Goal: Task Accomplishment & Management: Manage account settings

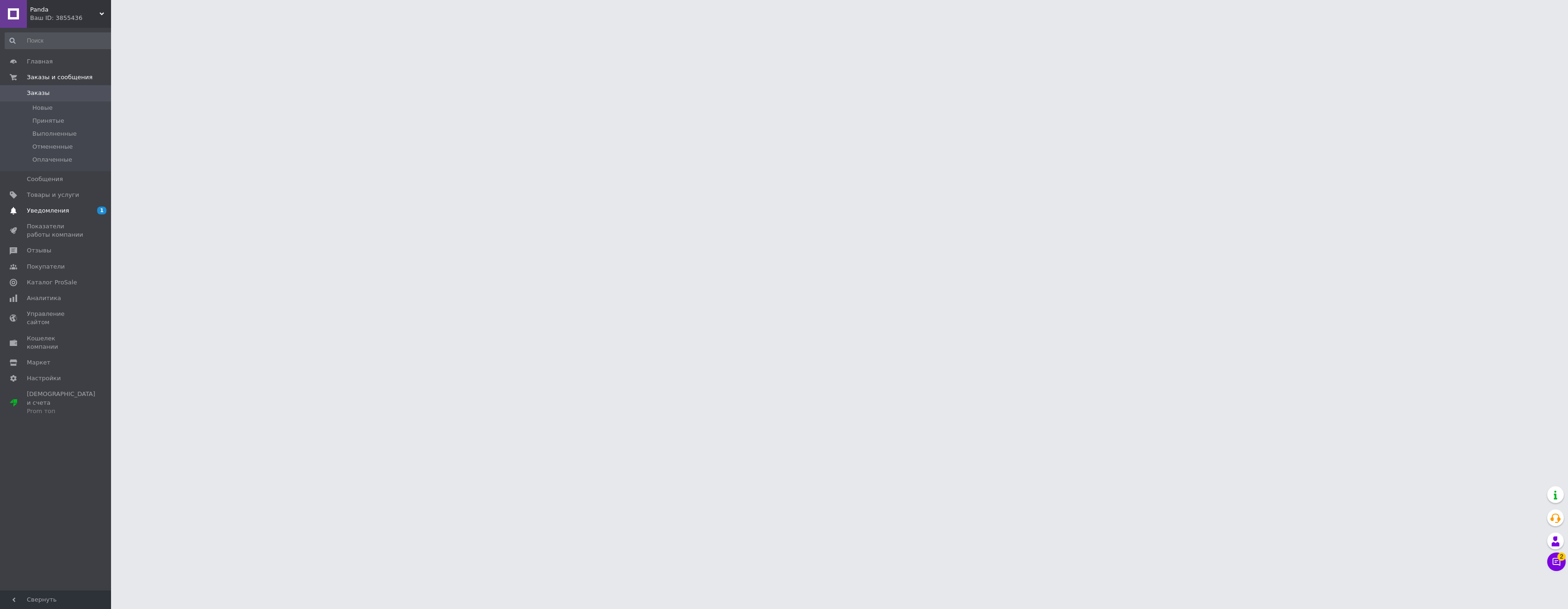
click at [58, 210] on span "Уведомления" at bounding box center [48, 210] width 42 height 9
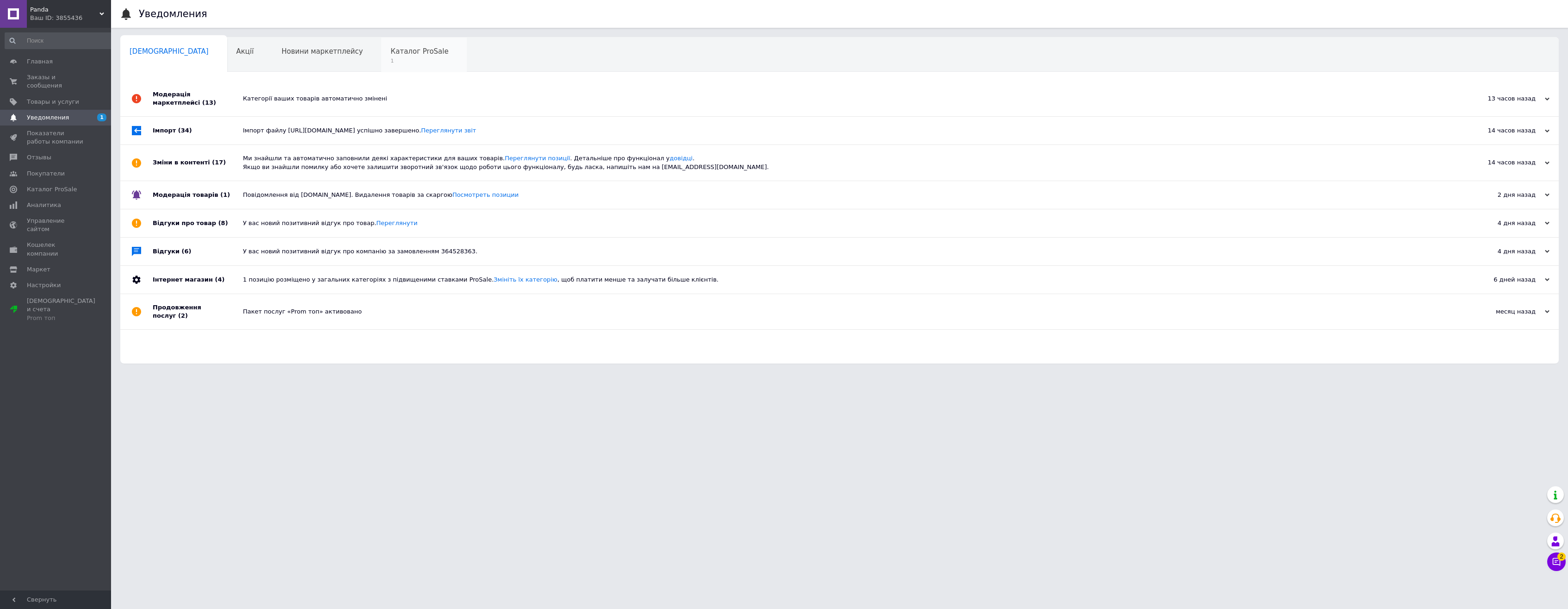
click at [381, 57] on div "Каталог ProSale 1" at bounding box center [424, 55] width 86 height 35
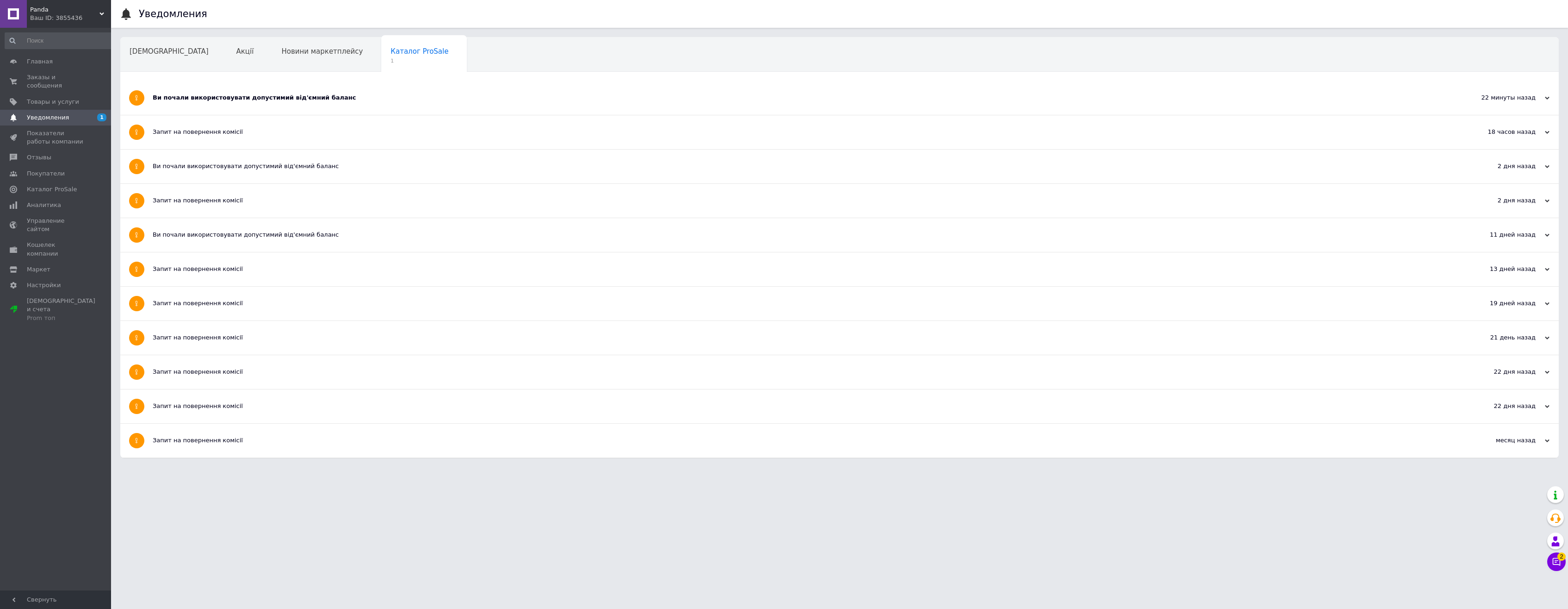
click at [196, 98] on div "Ви почали використовувати допустимий від'ємний баланс" at bounding box center [805, 98] width 1304 height 9
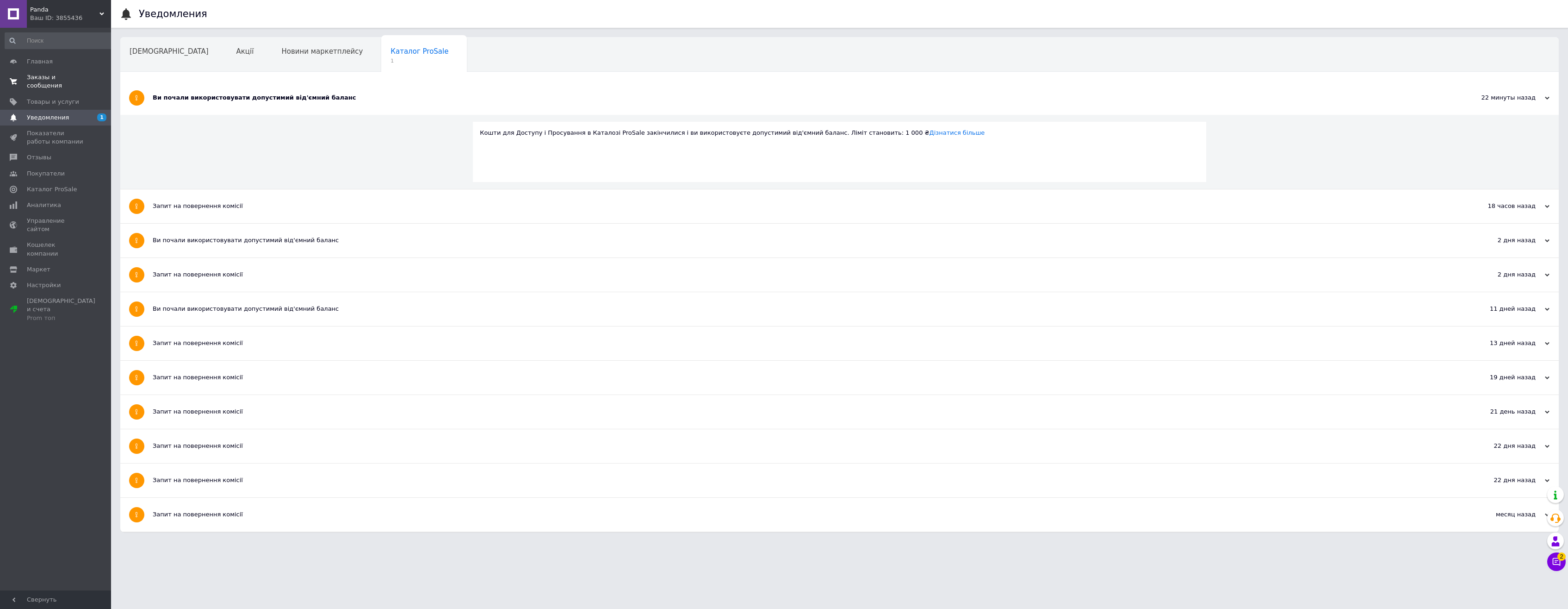
click at [58, 81] on span "Заказы и сообщения" at bounding box center [56, 81] width 58 height 16
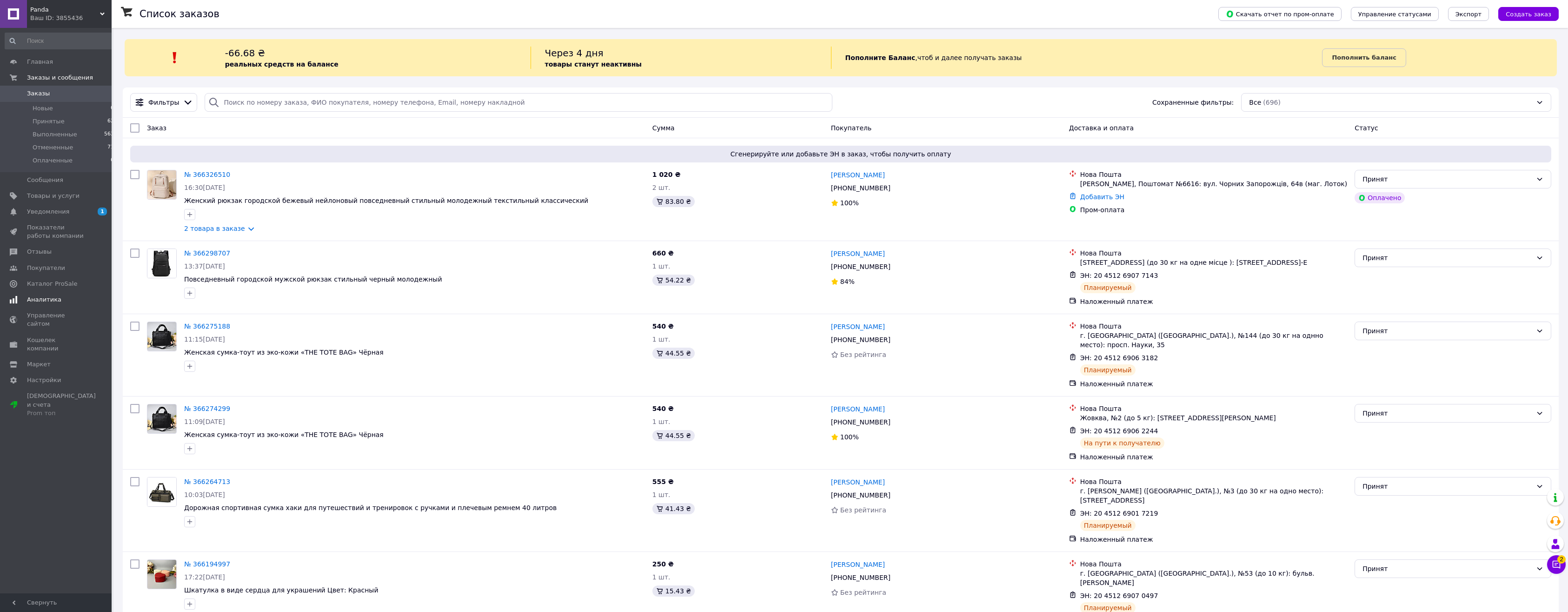
click at [37, 300] on span "Аналитика" at bounding box center [44, 300] width 34 height 9
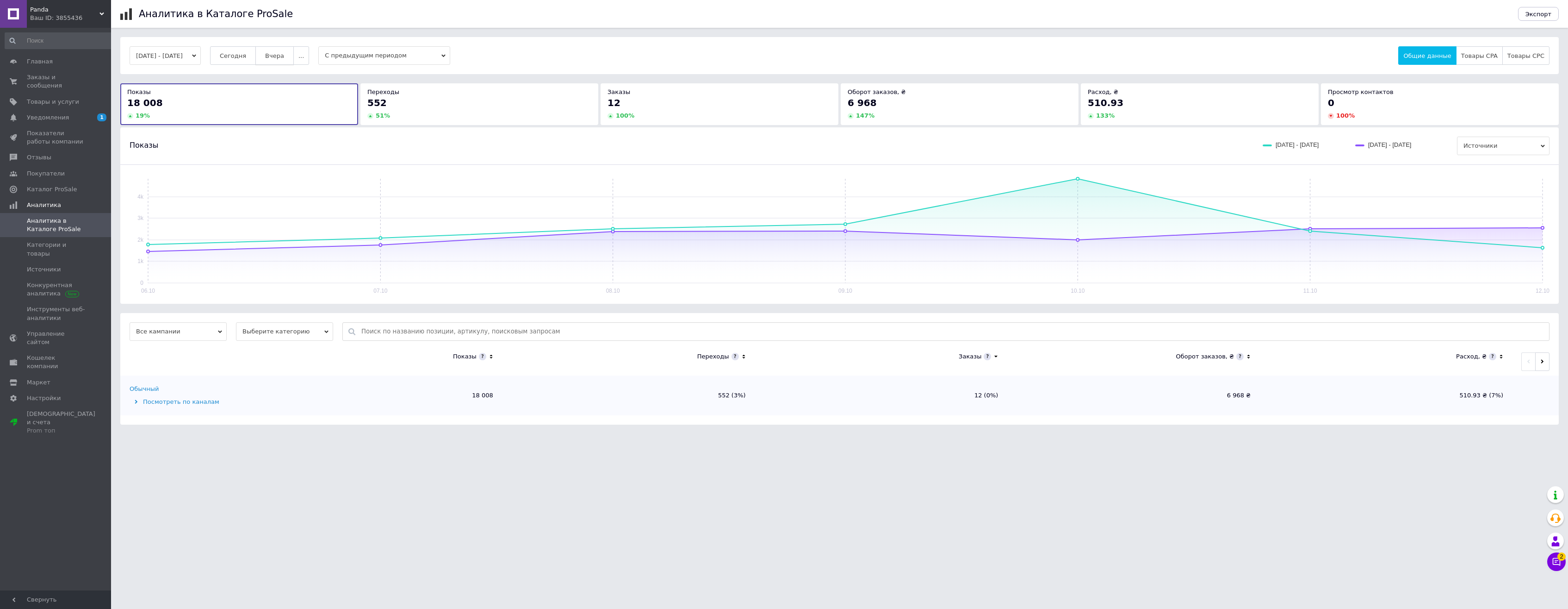
click at [284, 55] on span "Вчера" at bounding box center [274, 56] width 19 height 7
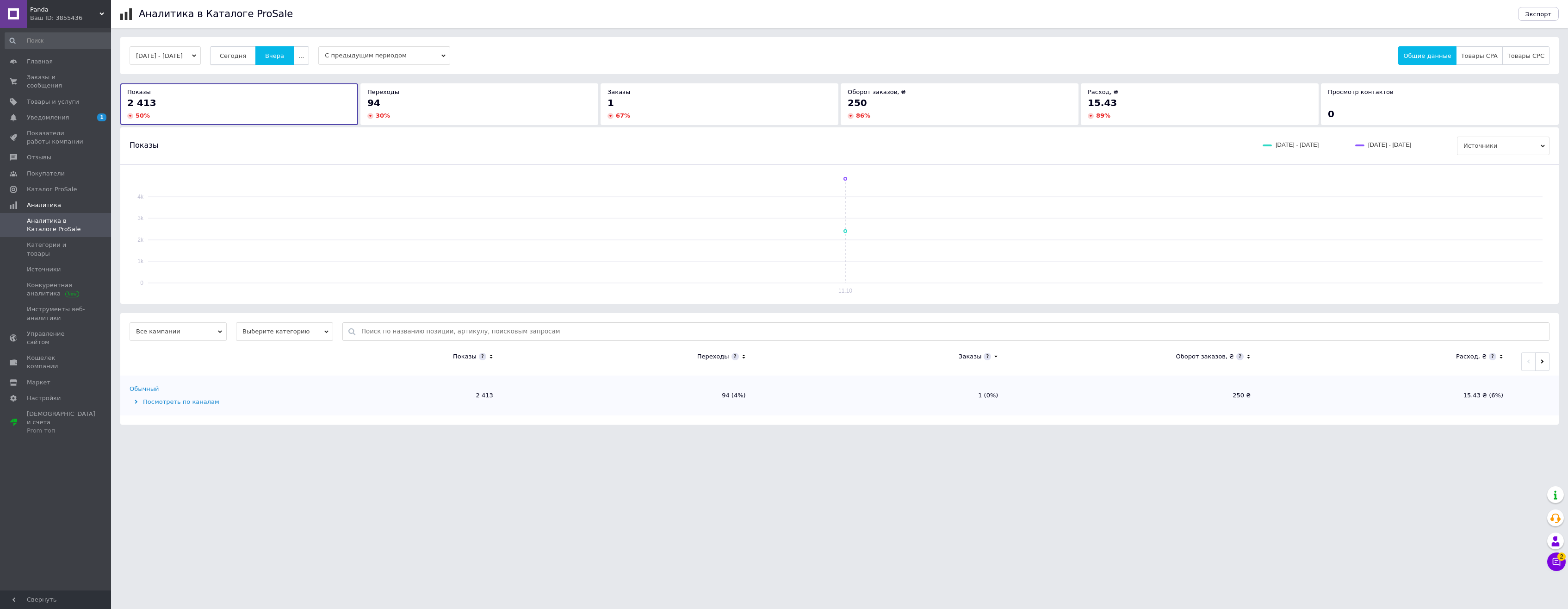
click at [246, 58] on span "Сегодня" at bounding box center [232, 56] width 26 height 7
click at [73, 77] on span "Заказы и сообщения" at bounding box center [56, 81] width 58 height 16
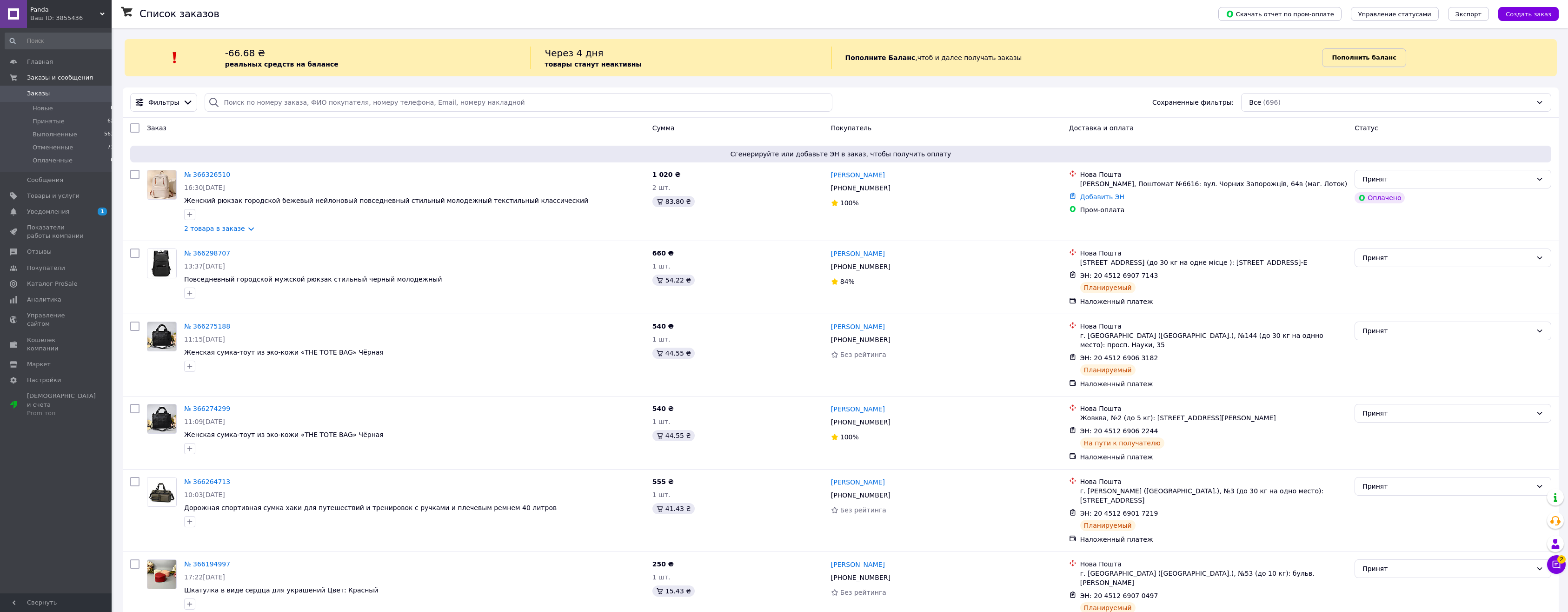
click at [1372, 58] on b "Пополнить баланс" at bounding box center [1364, 57] width 64 height 7
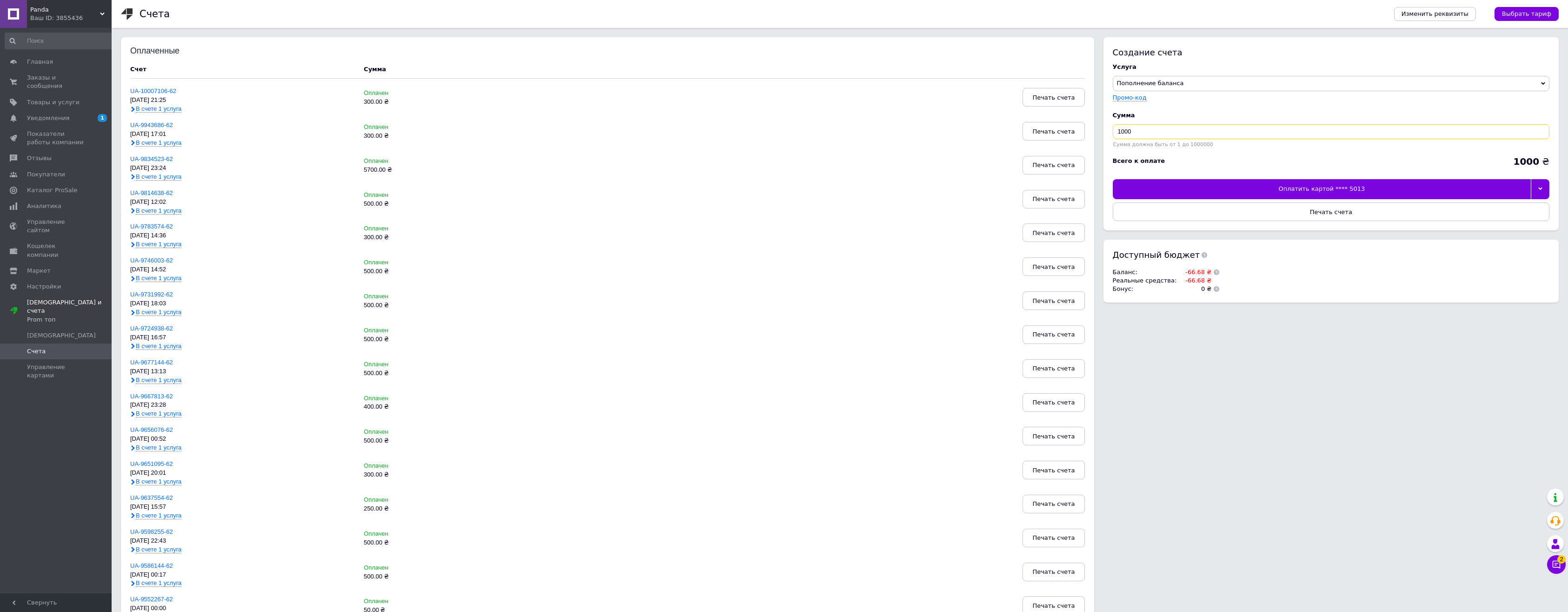
drag, startPoint x: 1140, startPoint y: 132, endPoint x: 1084, endPoint y: 130, distance: 56.0
click at [1112, 132] on input "1000" at bounding box center [1331, 131] width 437 height 15
type input "300"
drag, startPoint x: 1535, startPoint y: 191, endPoint x: 1529, endPoint y: 197, distance: 8.5
click at [1534, 193] on div at bounding box center [1540, 188] width 19 height 19
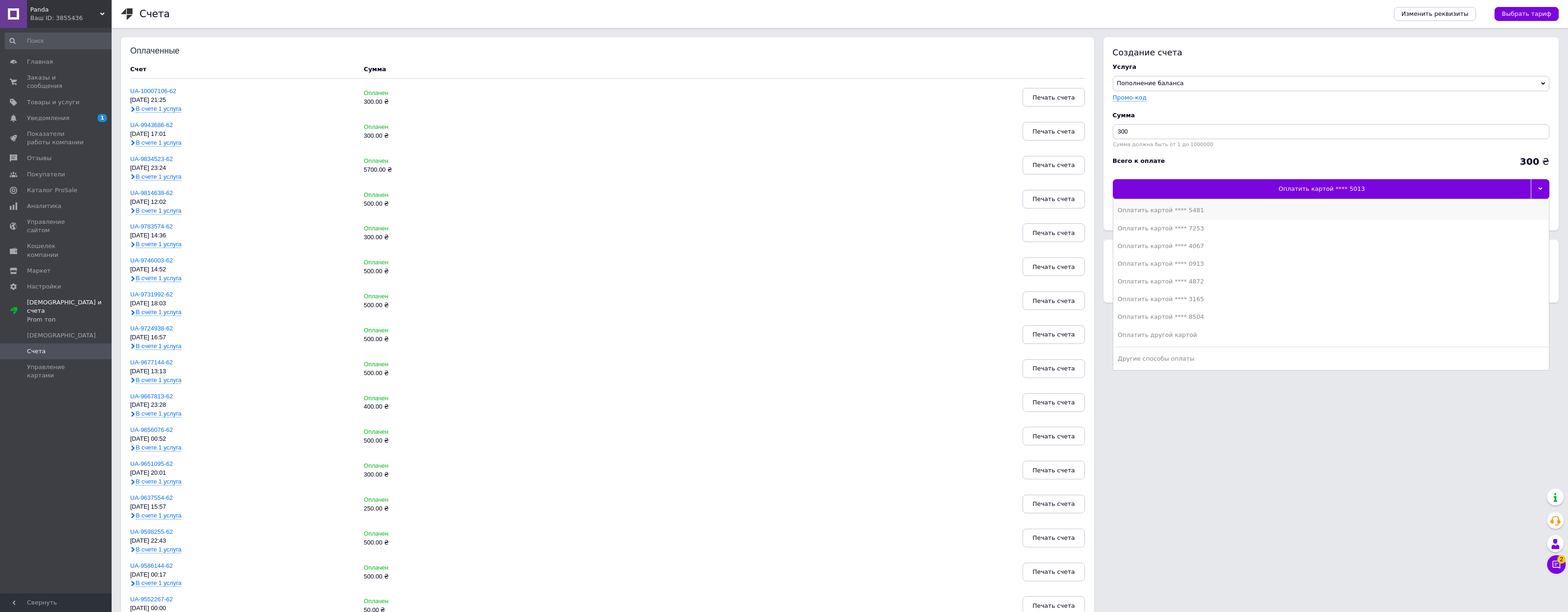
click at [1228, 214] on div "Оплатить картой **** 5481" at bounding box center [1330, 211] width 426 height 9
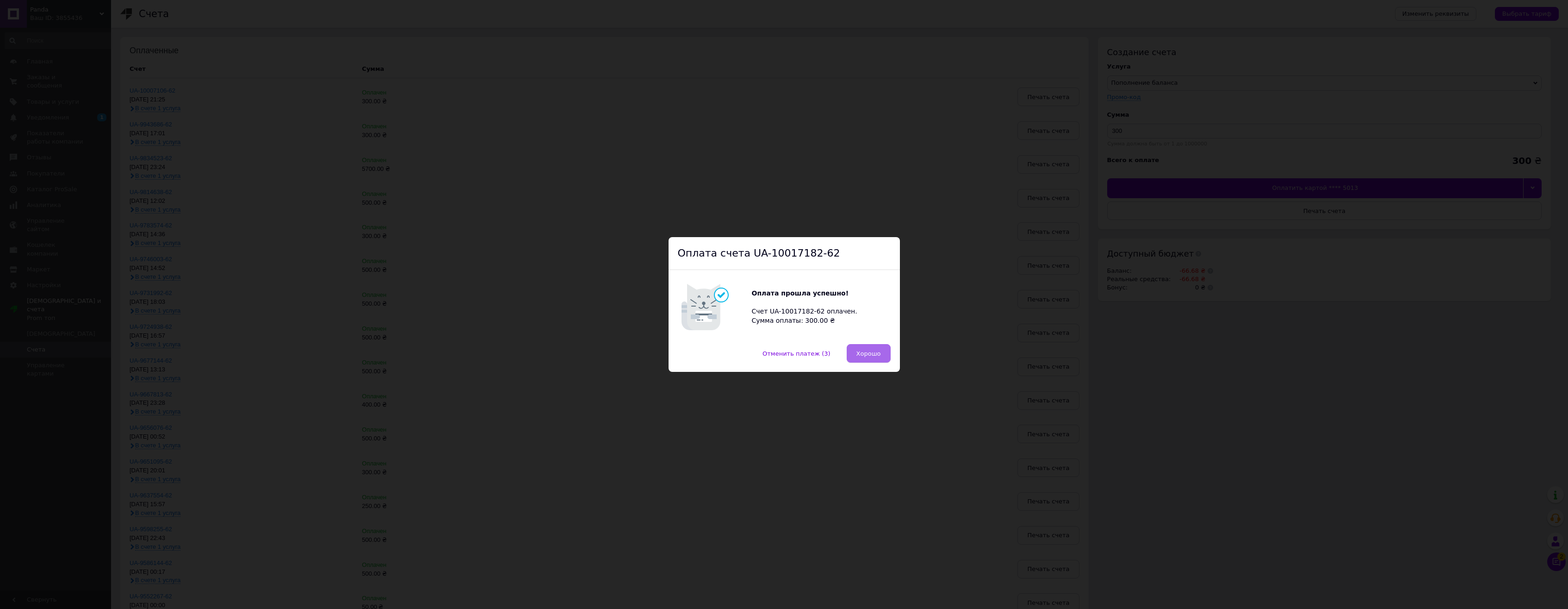
click at [870, 355] on span "Хорошо" at bounding box center [868, 354] width 24 height 7
